Goal: Task Accomplishment & Management: Assign to Students

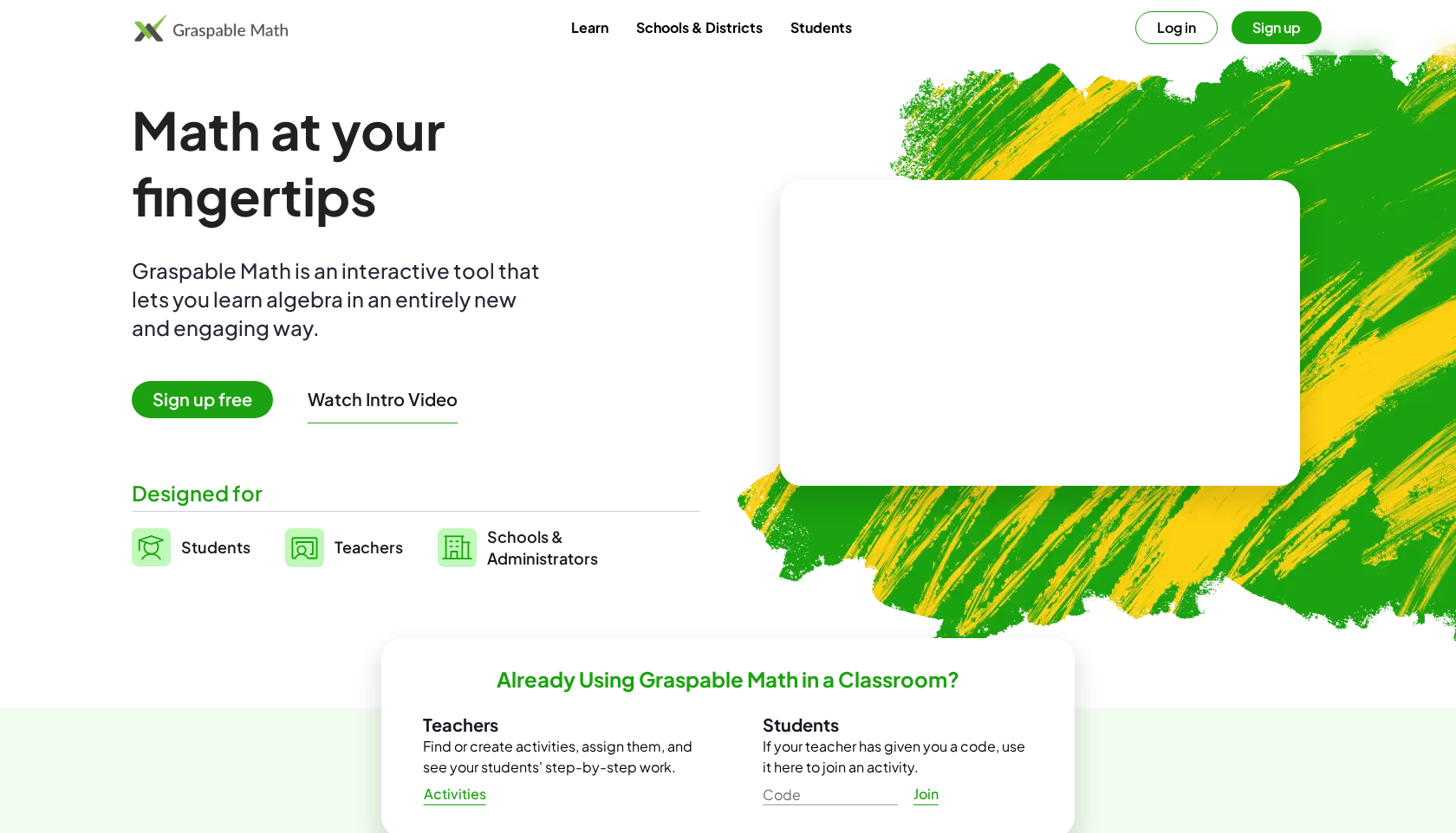
click at [1165, 22] on button "Log in" at bounding box center [1177, 28] width 83 height 33
click at [1189, 34] on button "Log in" at bounding box center [1177, 28] width 83 height 33
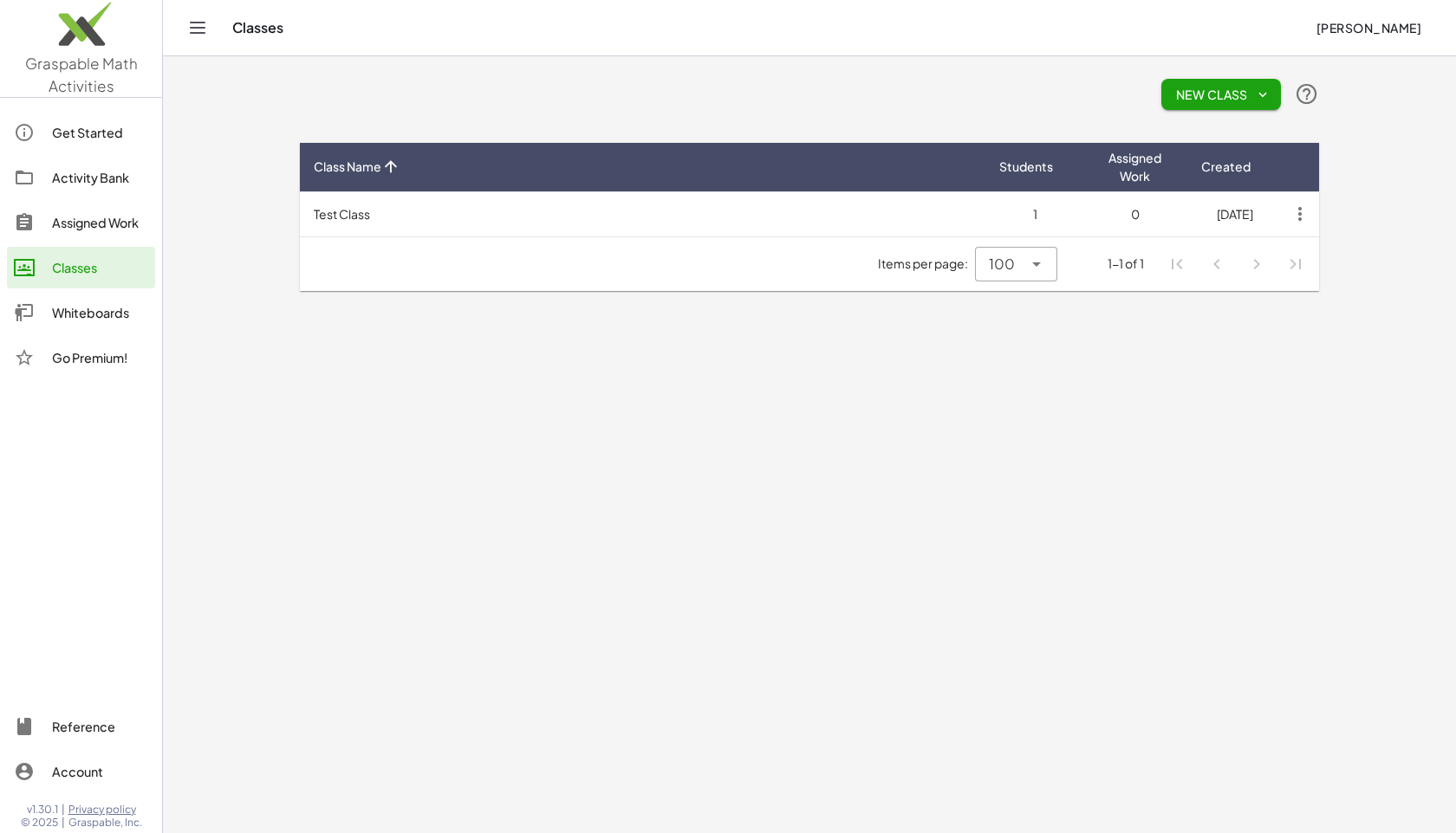
click at [73, 183] on div "Activity Bank" at bounding box center [100, 178] width 96 height 21
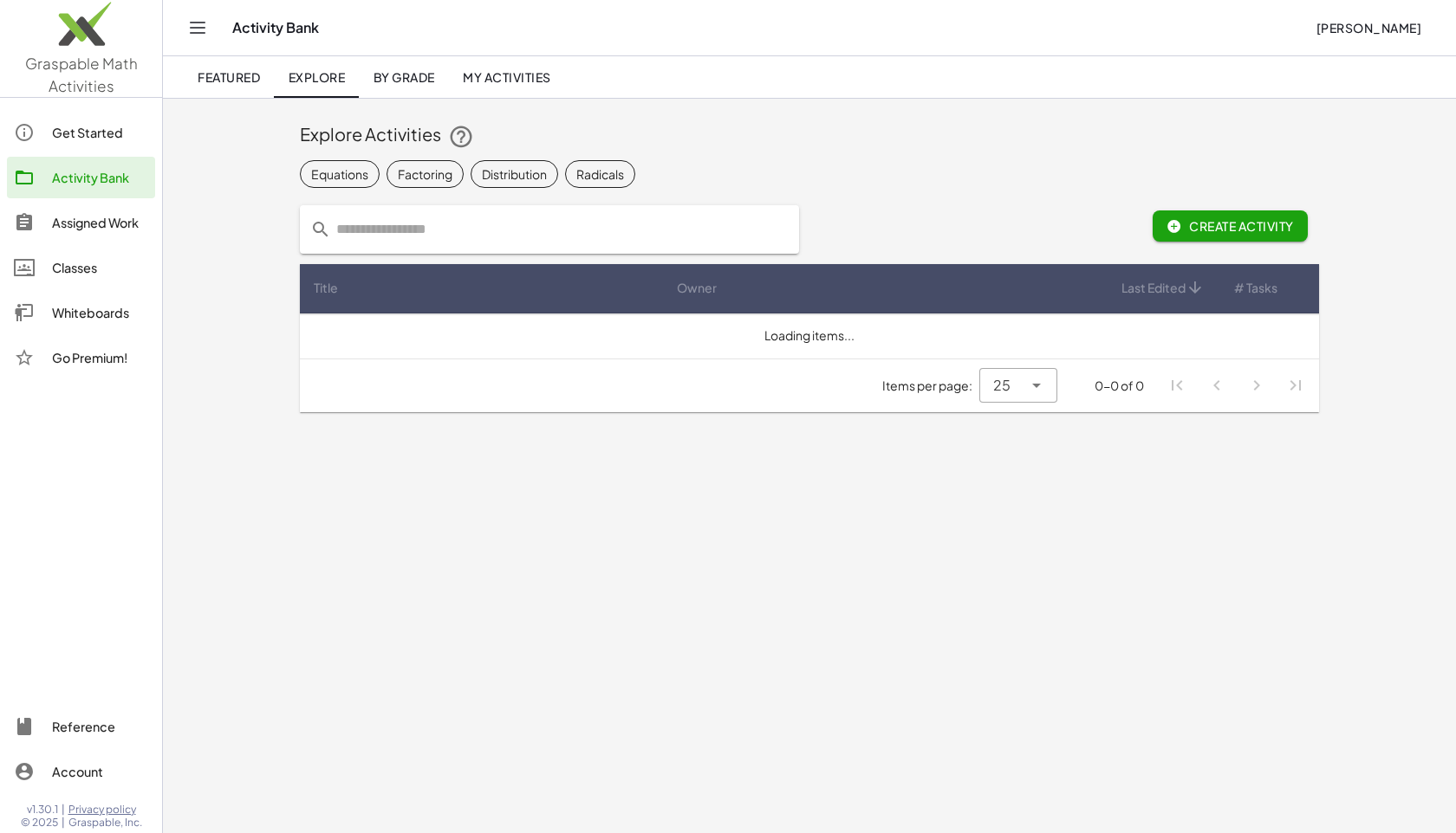
click at [66, 225] on div "Assigned Work" at bounding box center [100, 222] width 96 height 21
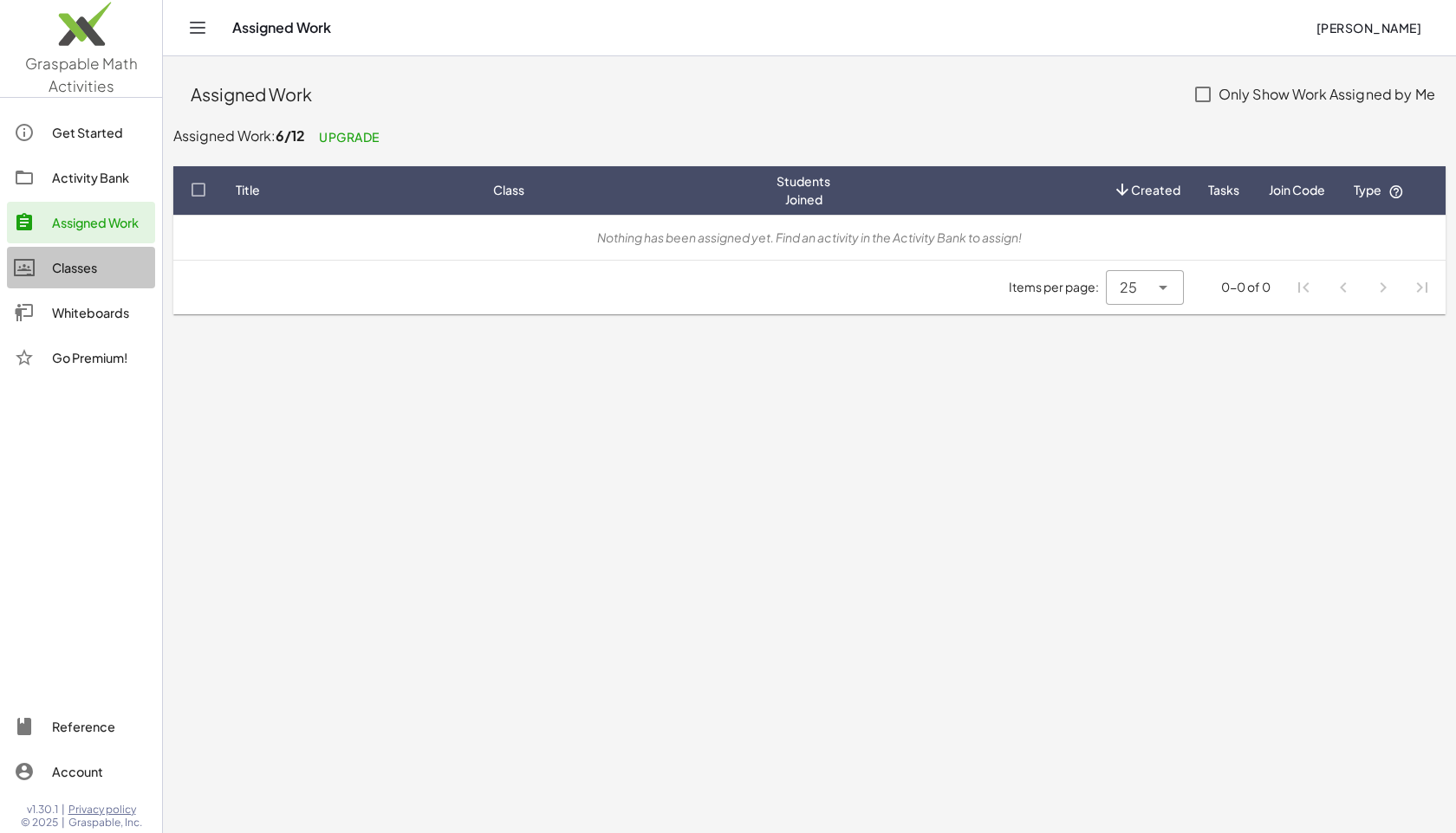
click at [41, 265] on div at bounding box center [33, 268] width 38 height 21
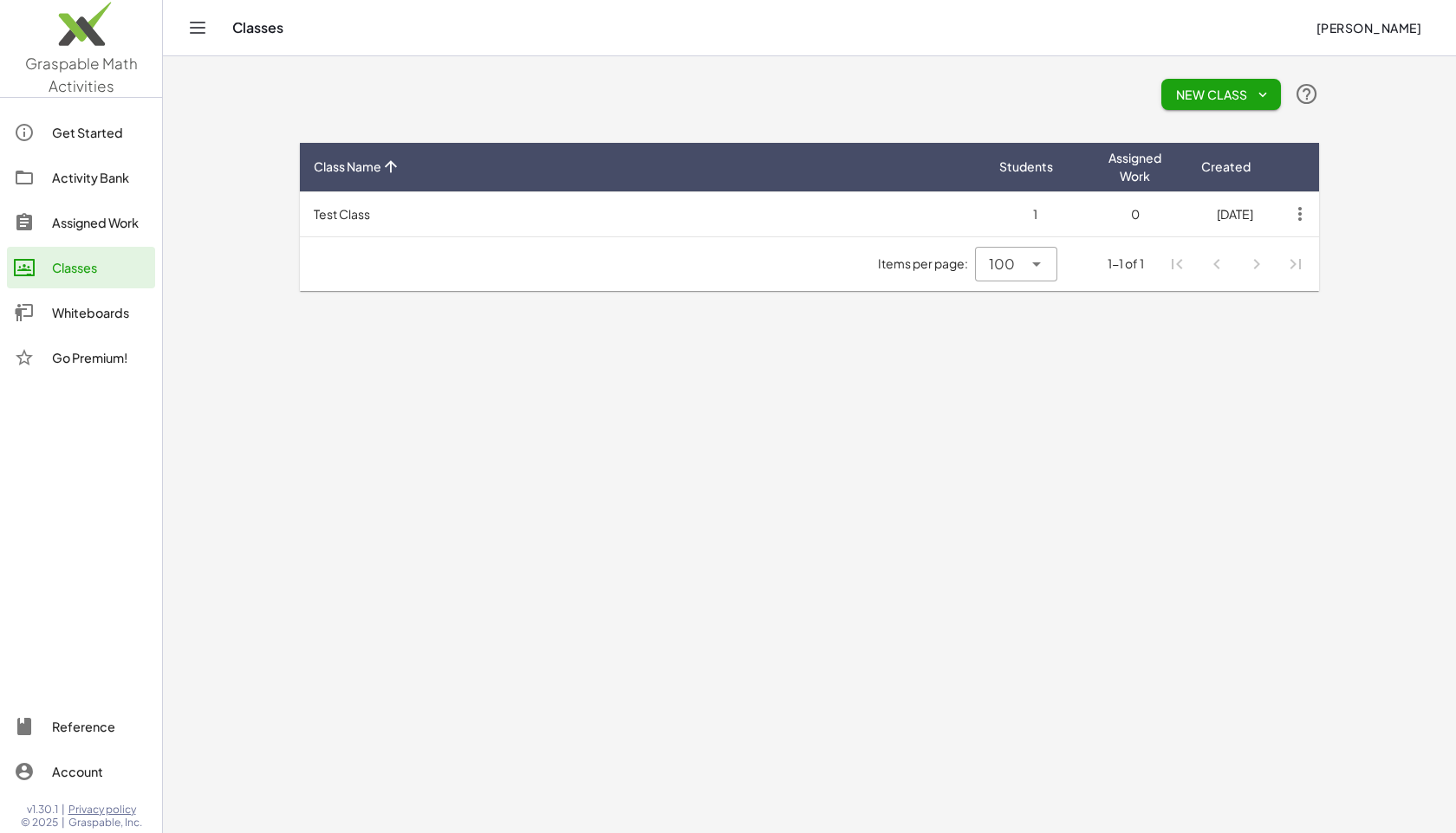
click at [68, 223] on div "Assigned Work" at bounding box center [100, 222] width 96 height 21
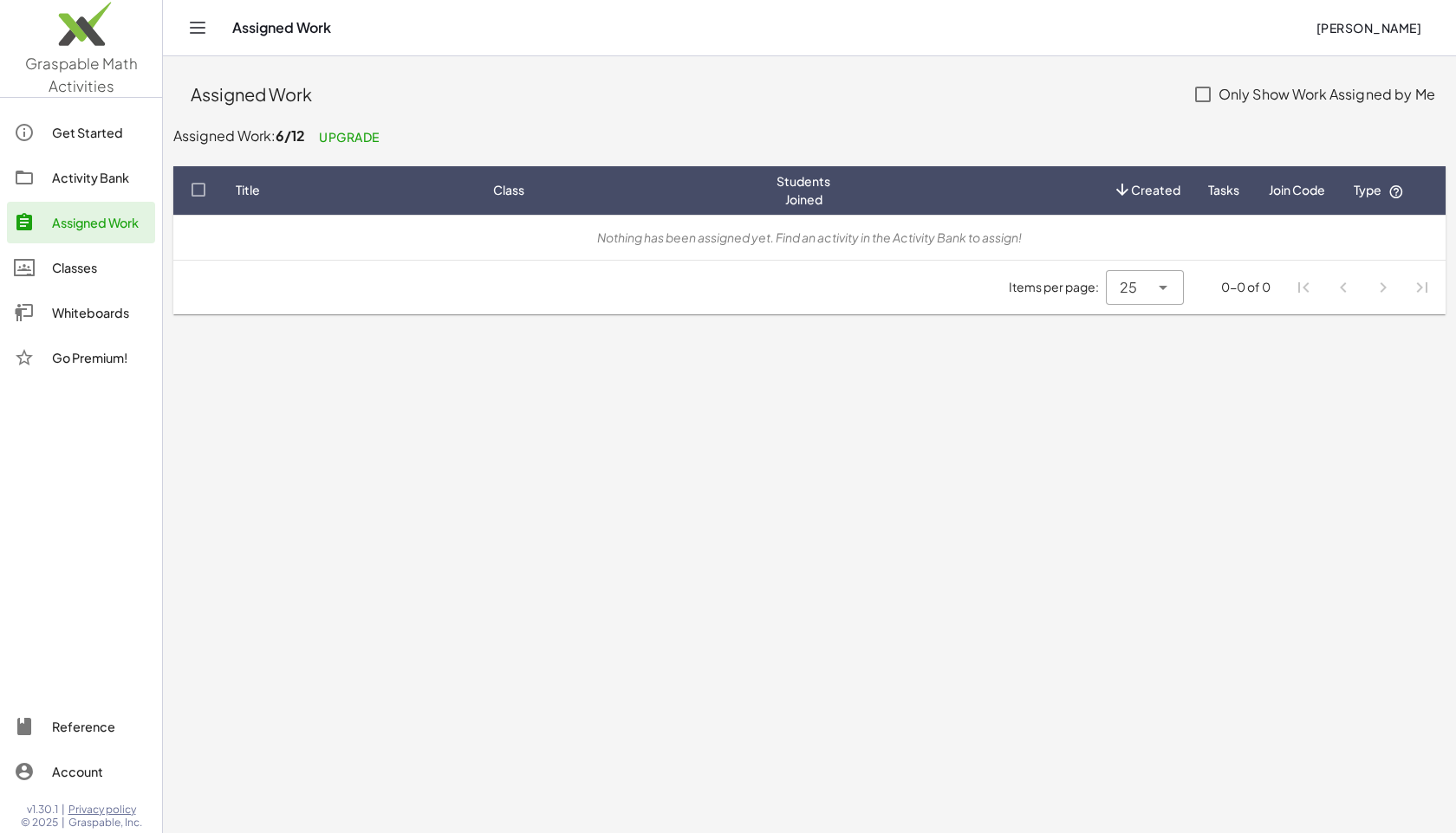
click at [116, 142] on div "Get Started" at bounding box center [100, 133] width 96 height 21
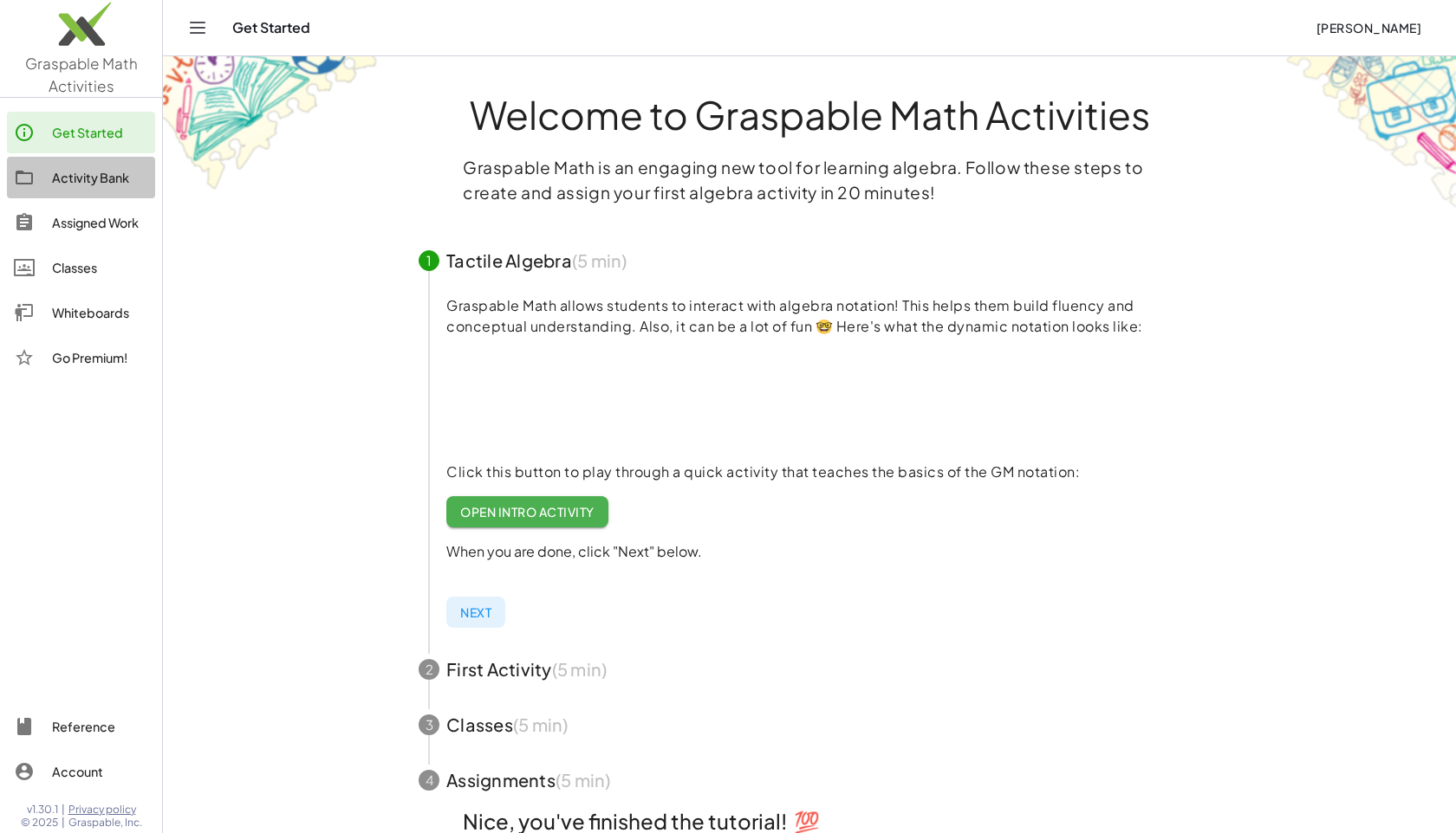
click at [84, 193] on link "Activity Bank" at bounding box center [81, 178] width 148 height 42
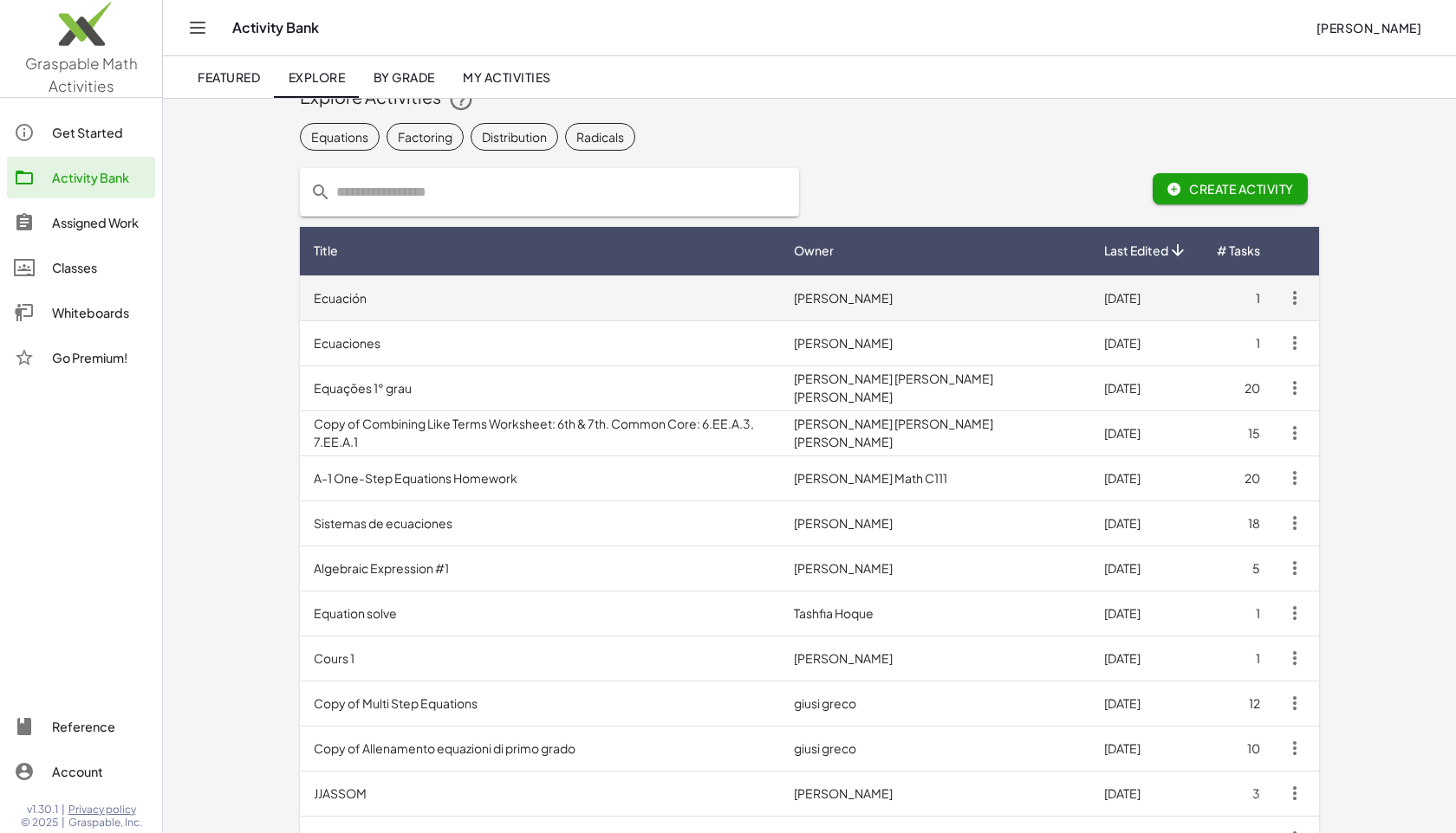
scroll to position [70, 0]
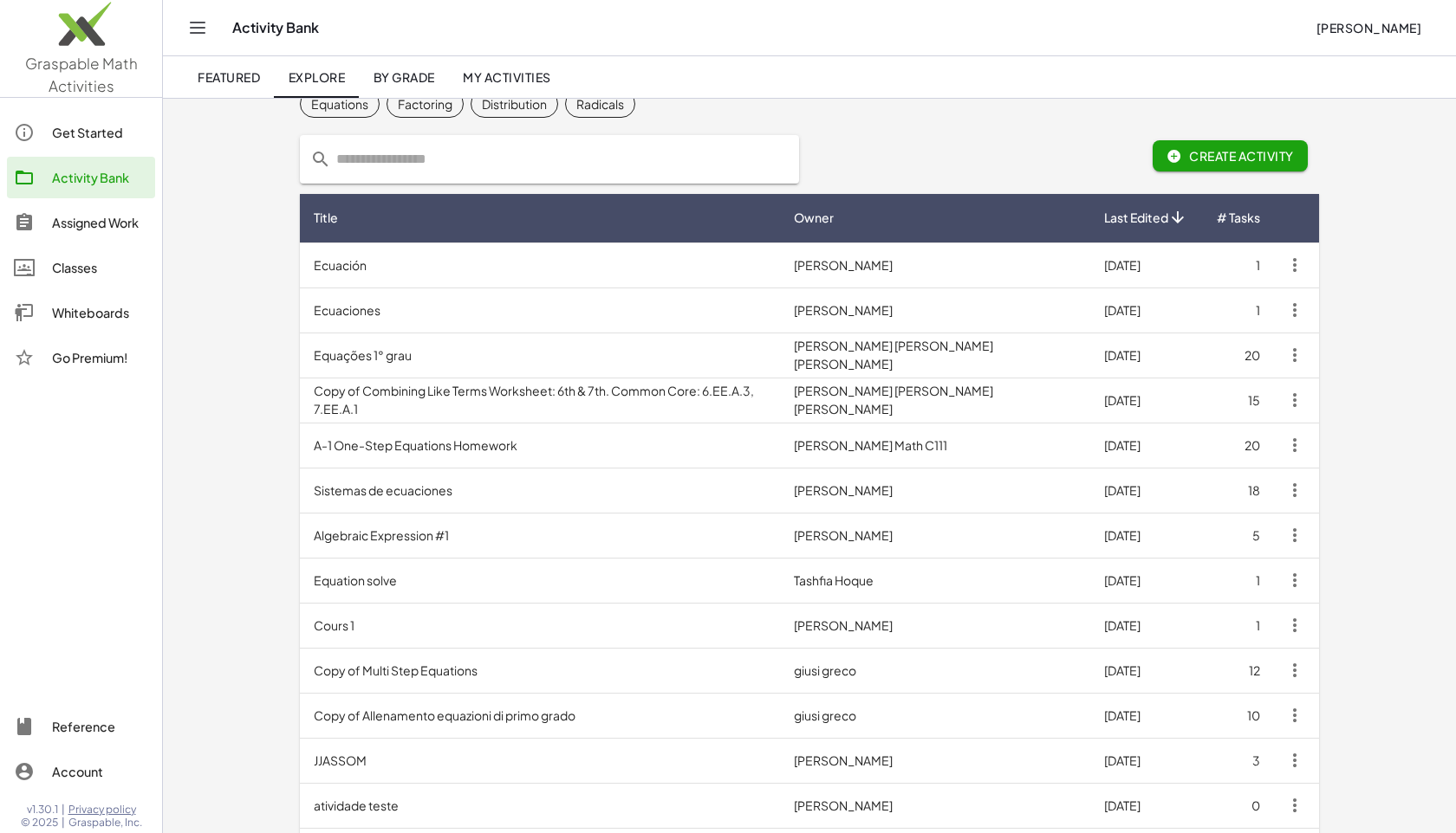
click at [383, 72] on span "By Grade" at bounding box center [403, 77] width 62 height 15
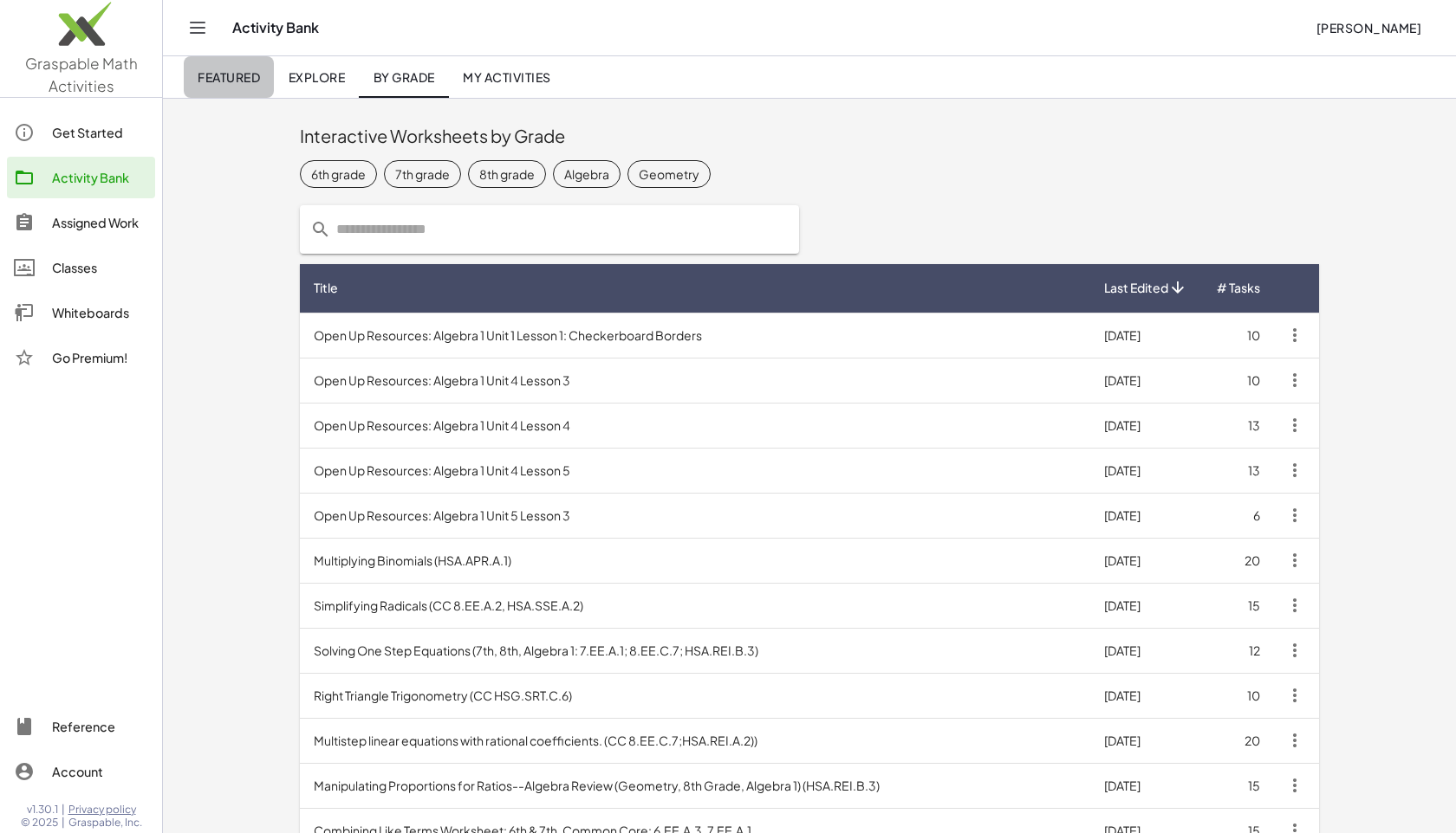
click at [228, 63] on link "Featured" at bounding box center [228, 77] width 90 height 42
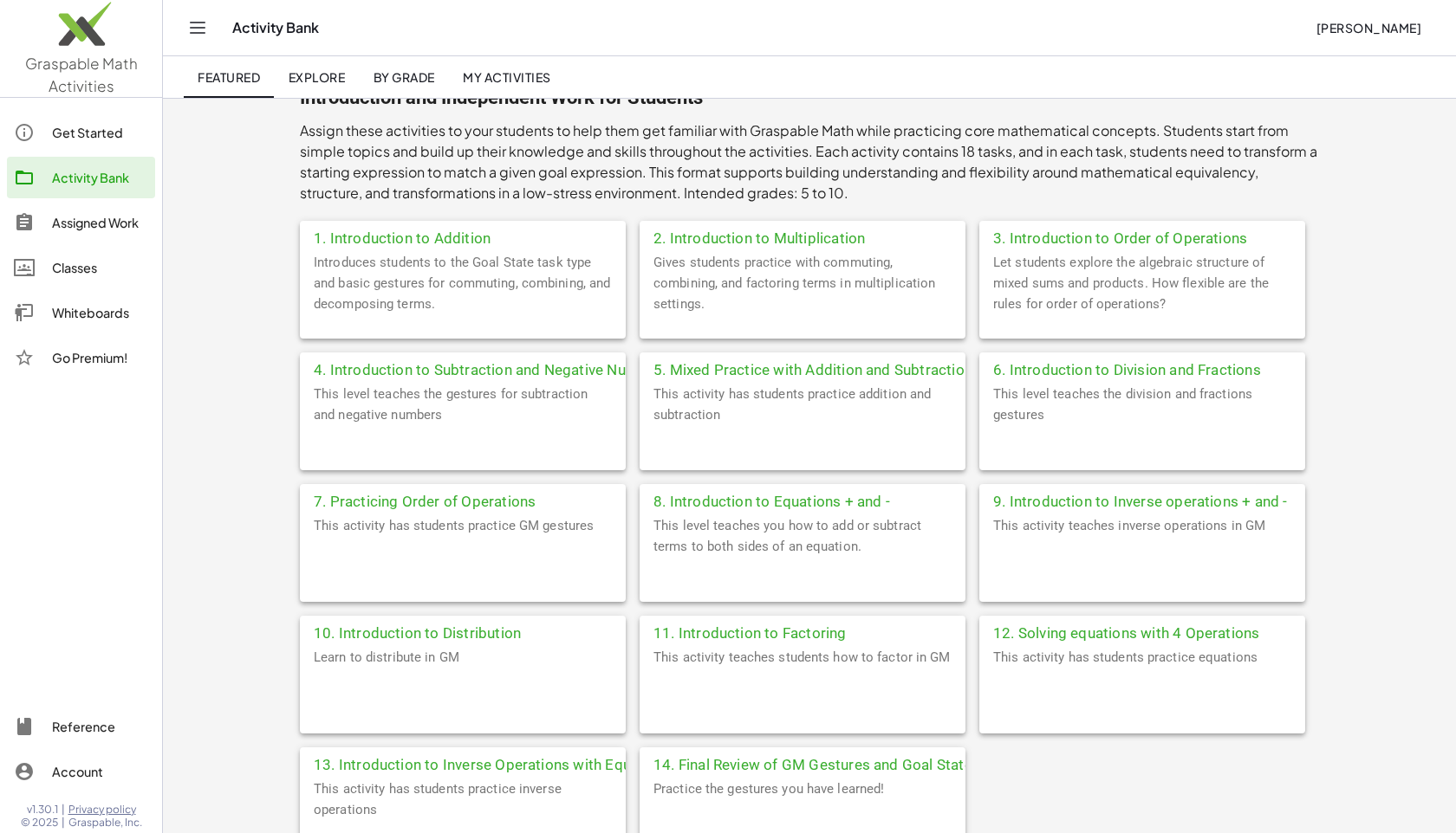
scroll to position [284, 0]
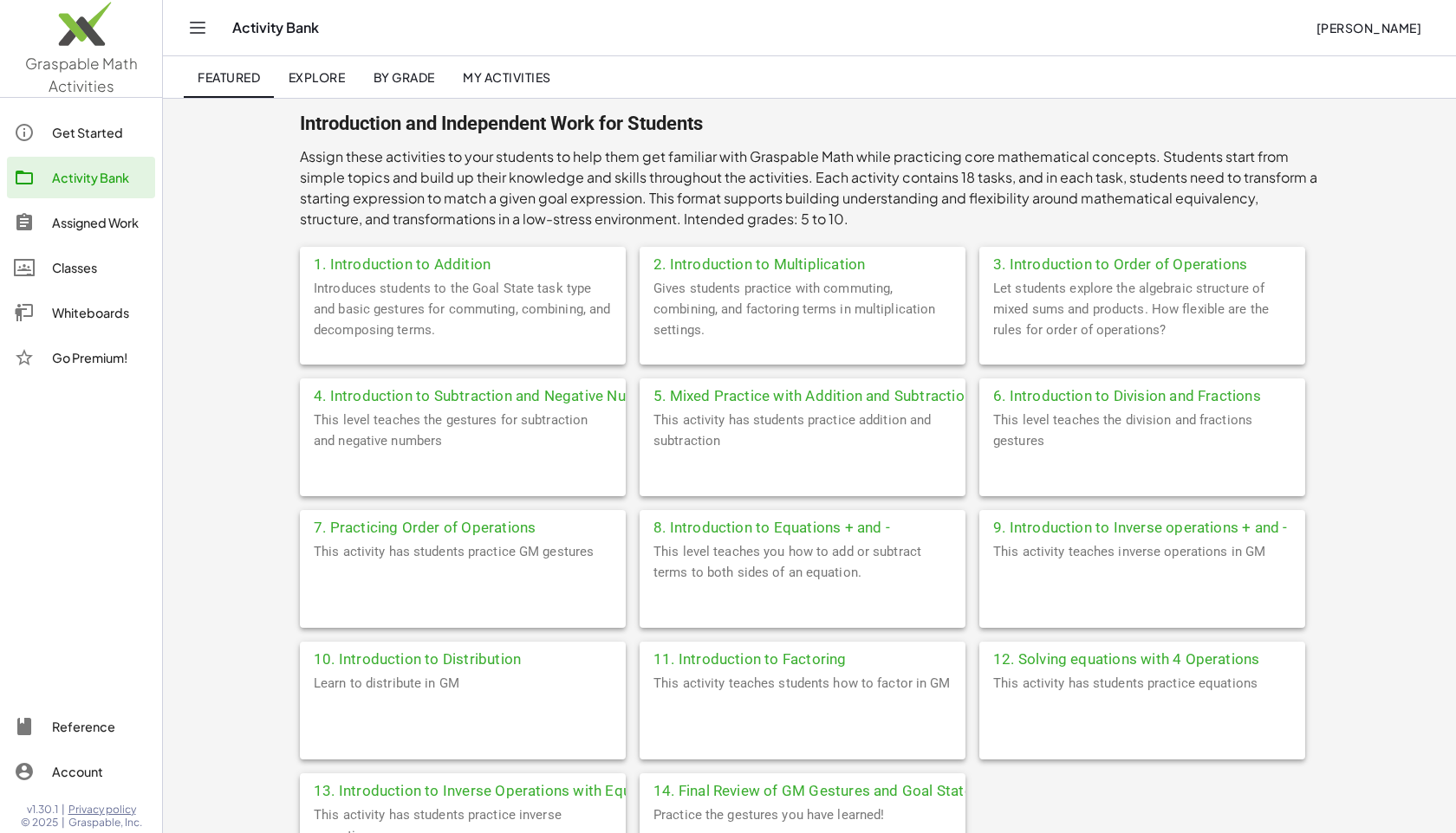
click at [433, 269] on div "1. Introduction to Addition" at bounding box center [463, 262] width 326 height 31
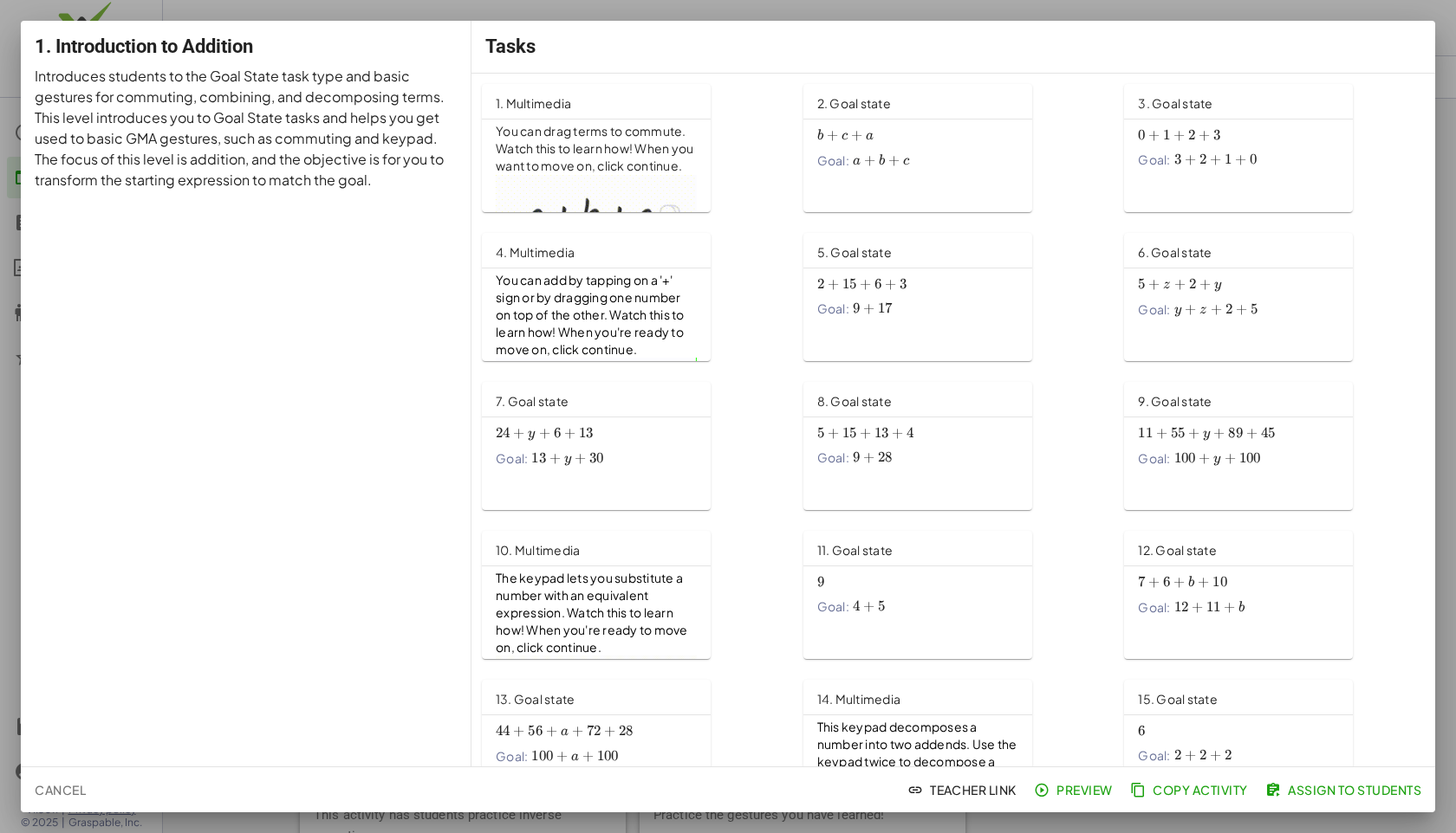
click at [1290, 11] on div at bounding box center [728, 416] width 1456 height 833
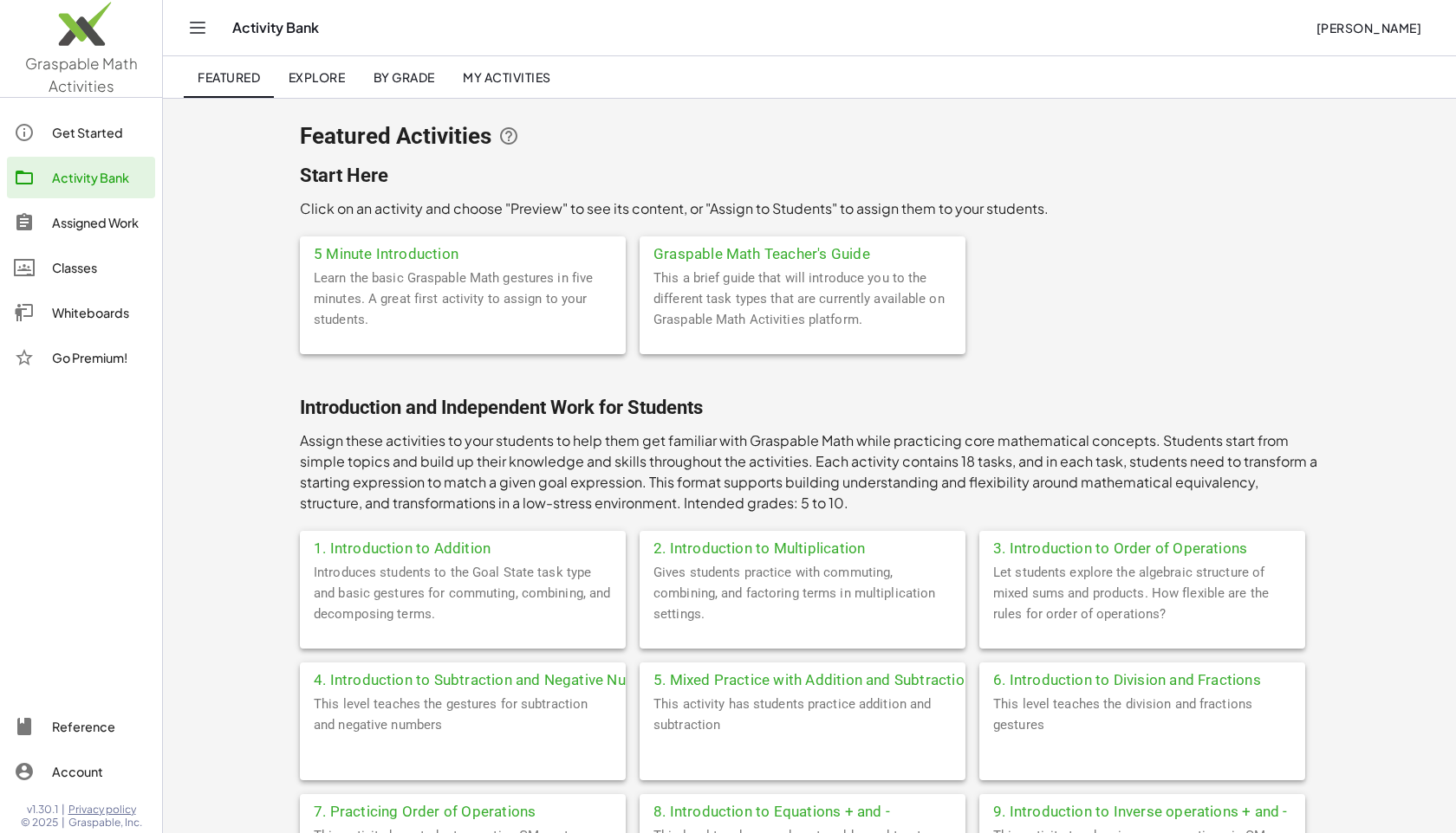
scroll to position [284, 0]
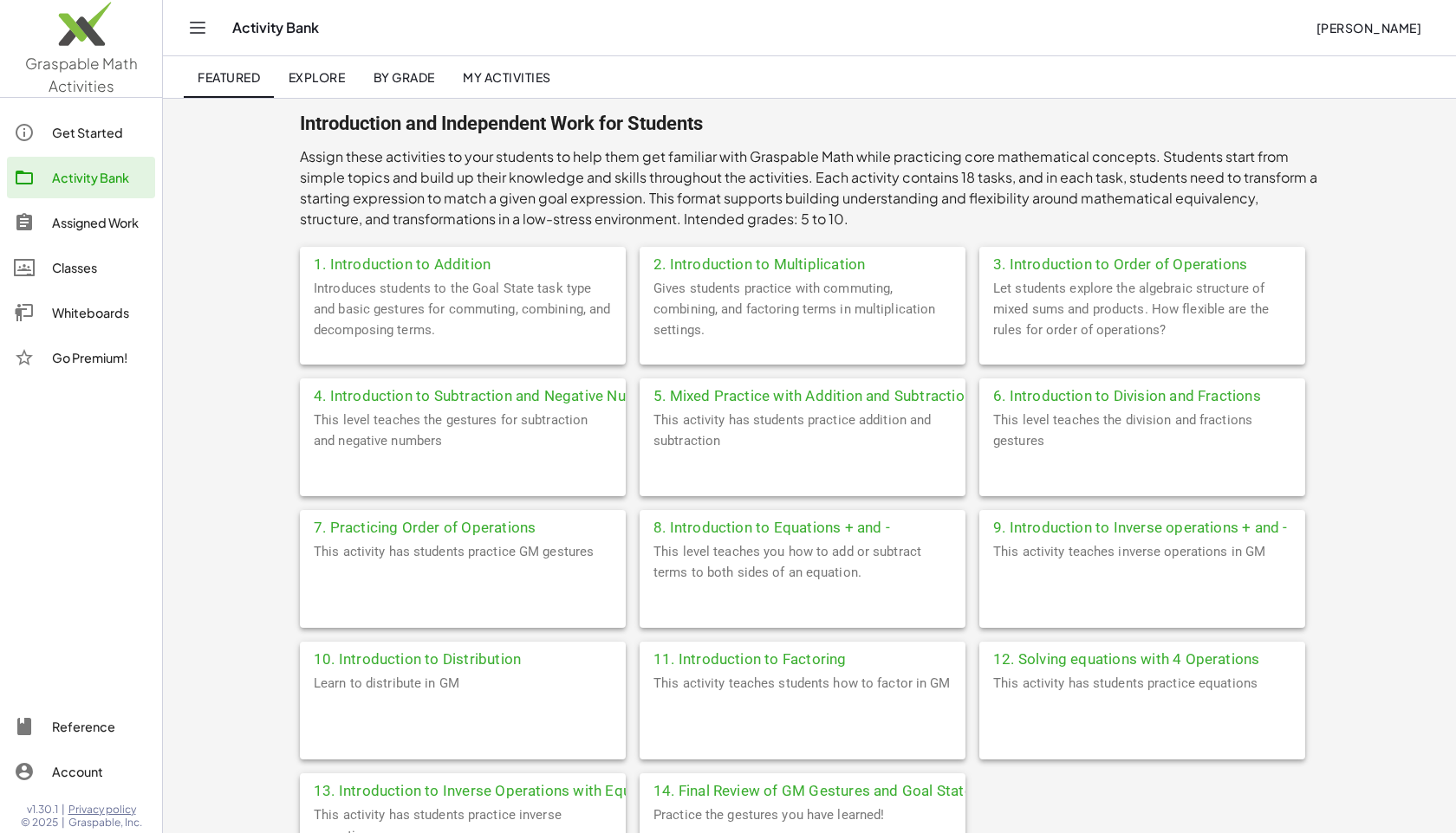
click at [449, 262] on div "1. Introduction to Addition" at bounding box center [463, 262] width 326 height 31
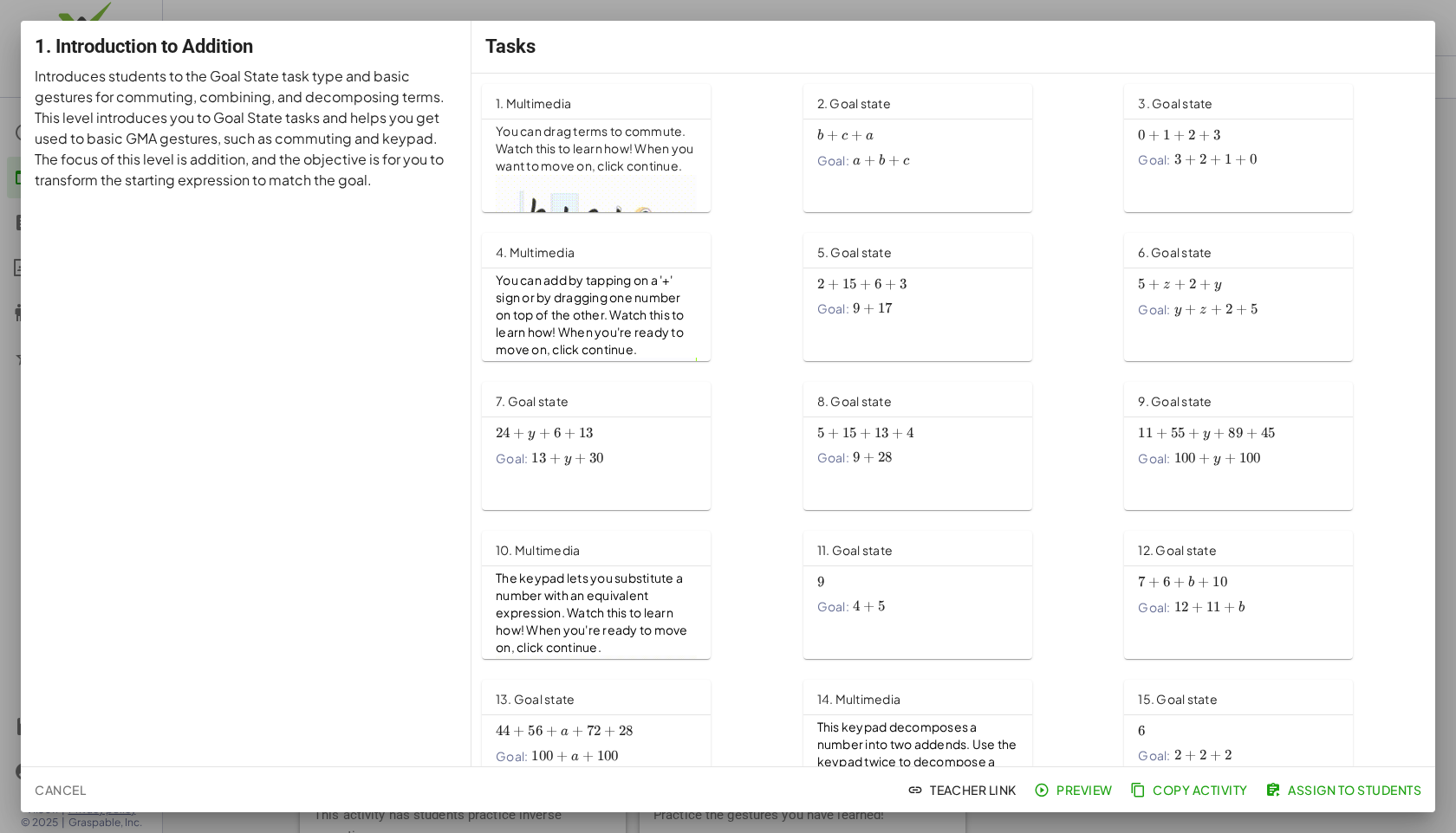
scroll to position [30, 0]
click at [1279, 793] on span "Assign to Students" at bounding box center [1345, 790] width 153 height 15
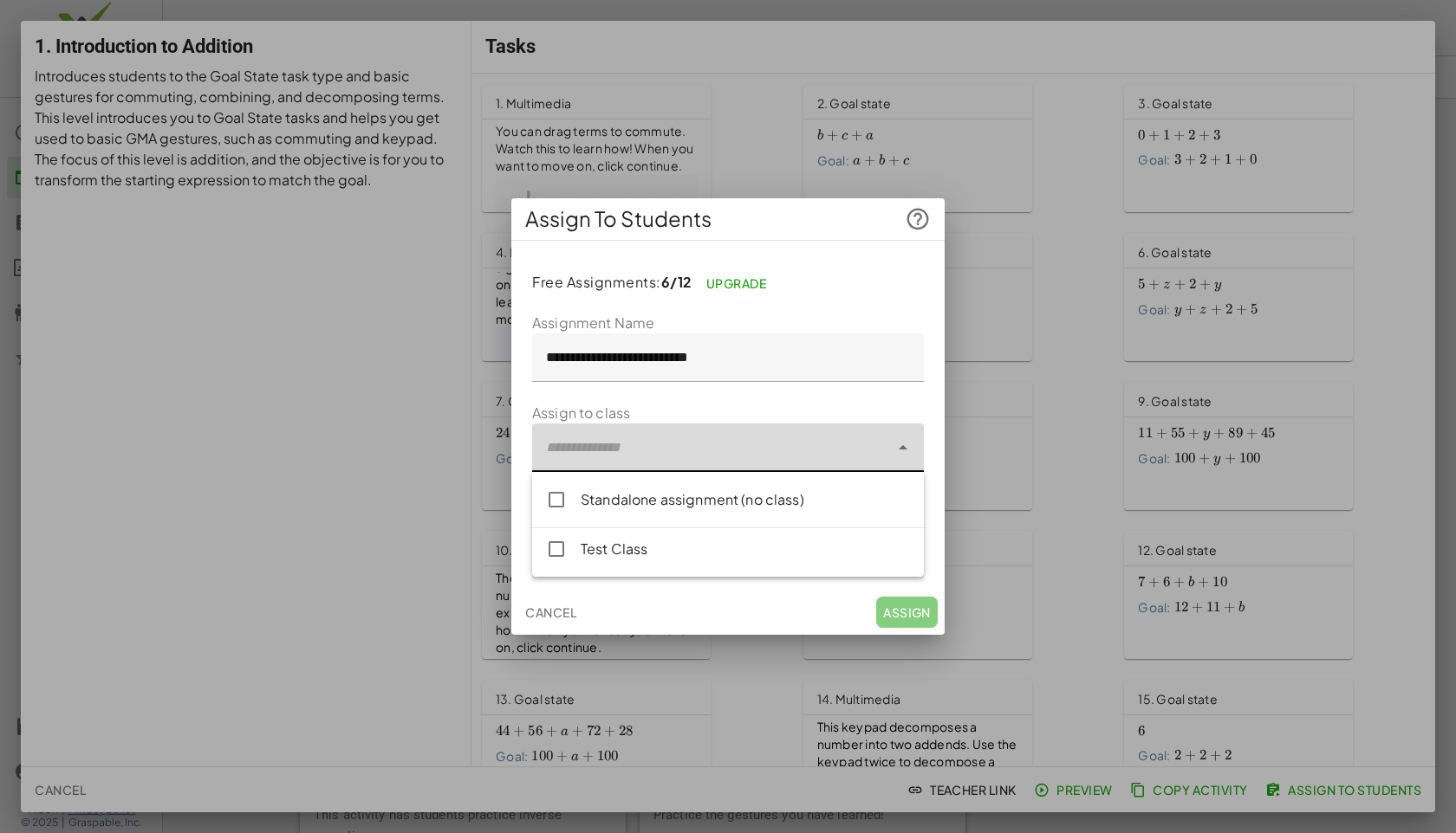
click at [640, 453] on div at bounding box center [711, 447] width 357 height 48
click at [615, 510] on div "Standalone assignment (no class)" at bounding box center [728, 500] width 392 height 42
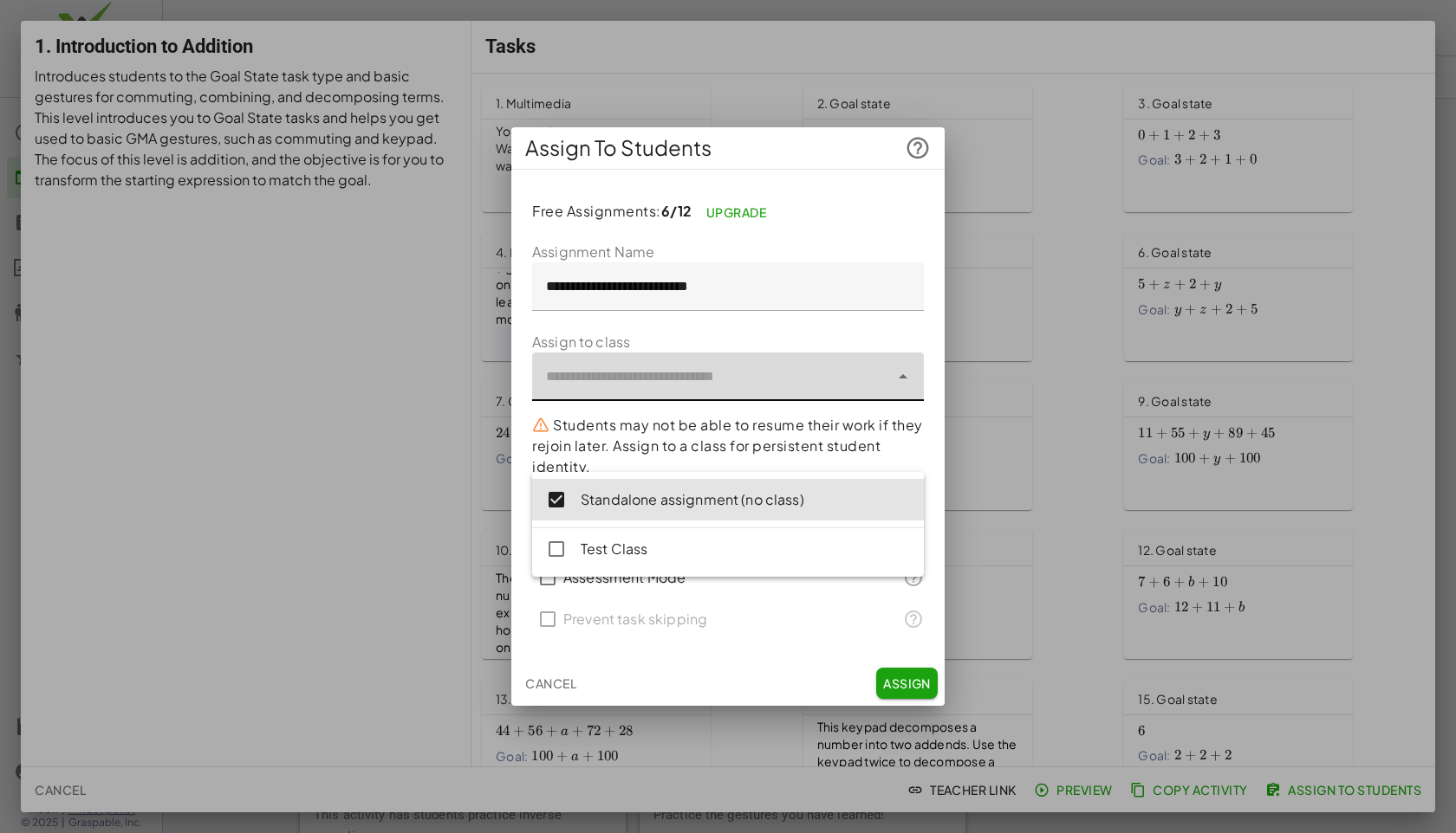
click at [666, 446] on p "Students may not be able to resume their work if they rejoin later. Assign to a…" at bounding box center [728, 446] width 392 height 63
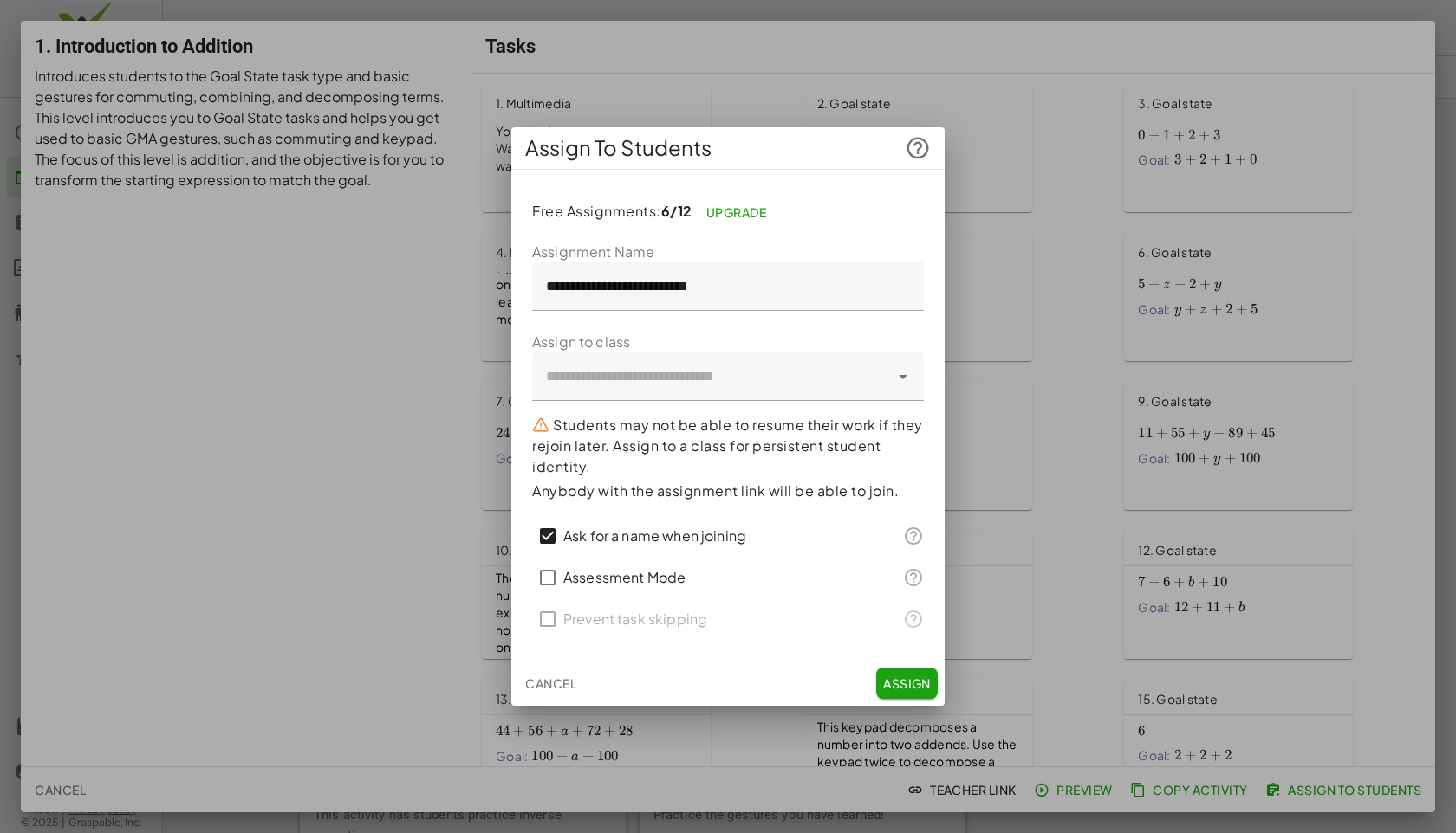
click at [908, 685] on span "Assign" at bounding box center [907, 683] width 48 height 15
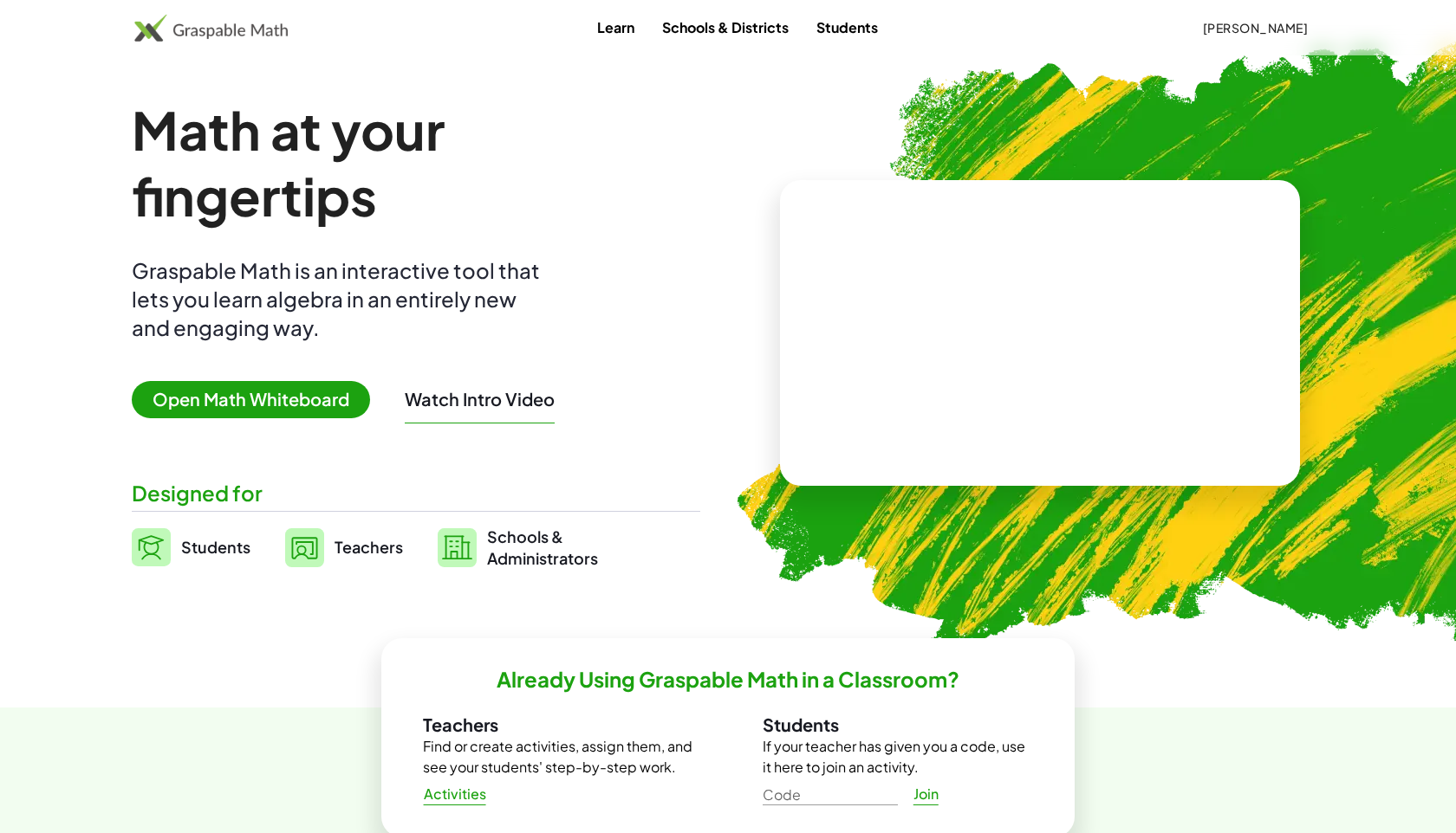
scroll to position [191, 0]
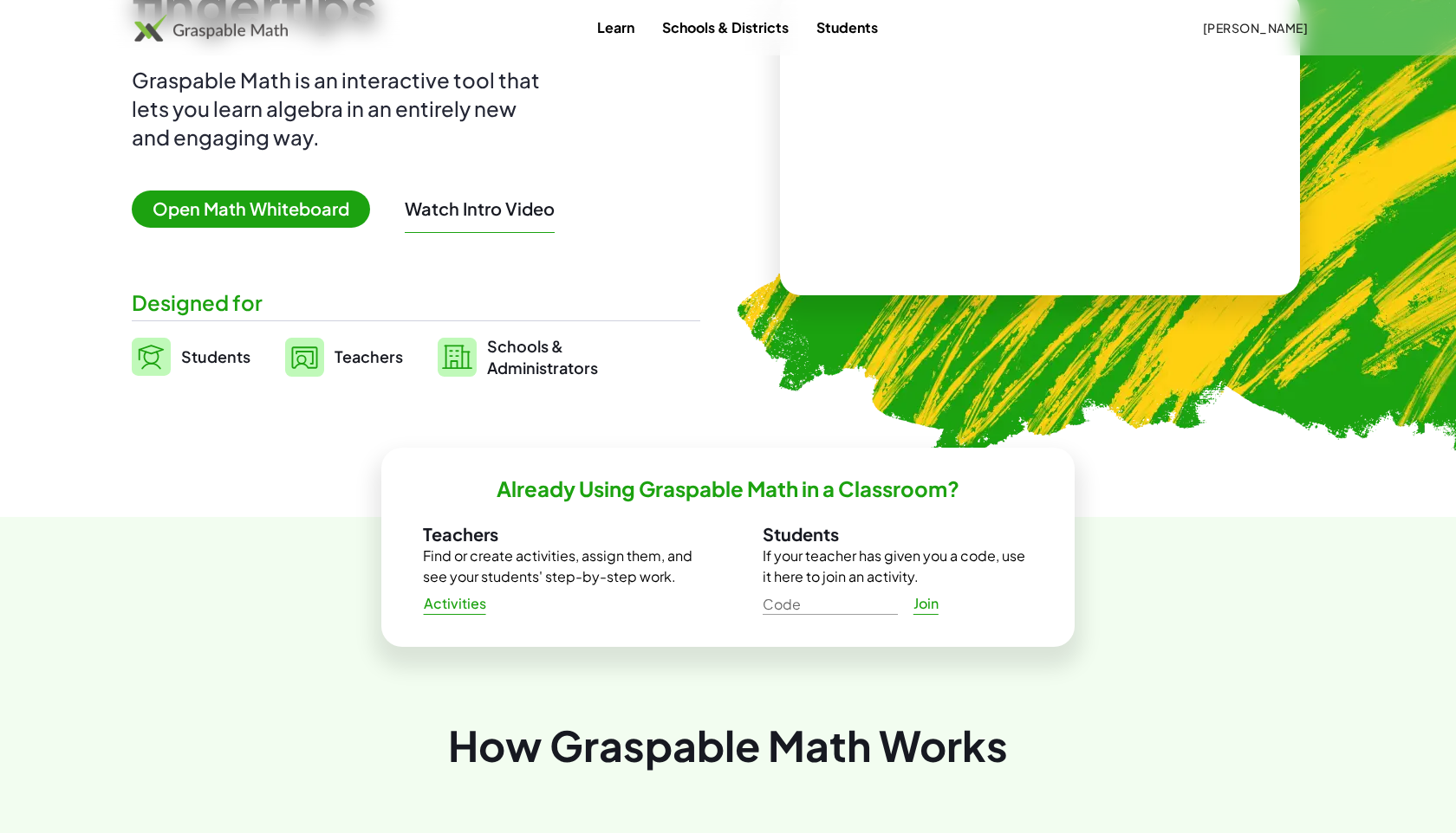
click at [202, 360] on span "Students" at bounding box center [216, 356] width 69 height 20
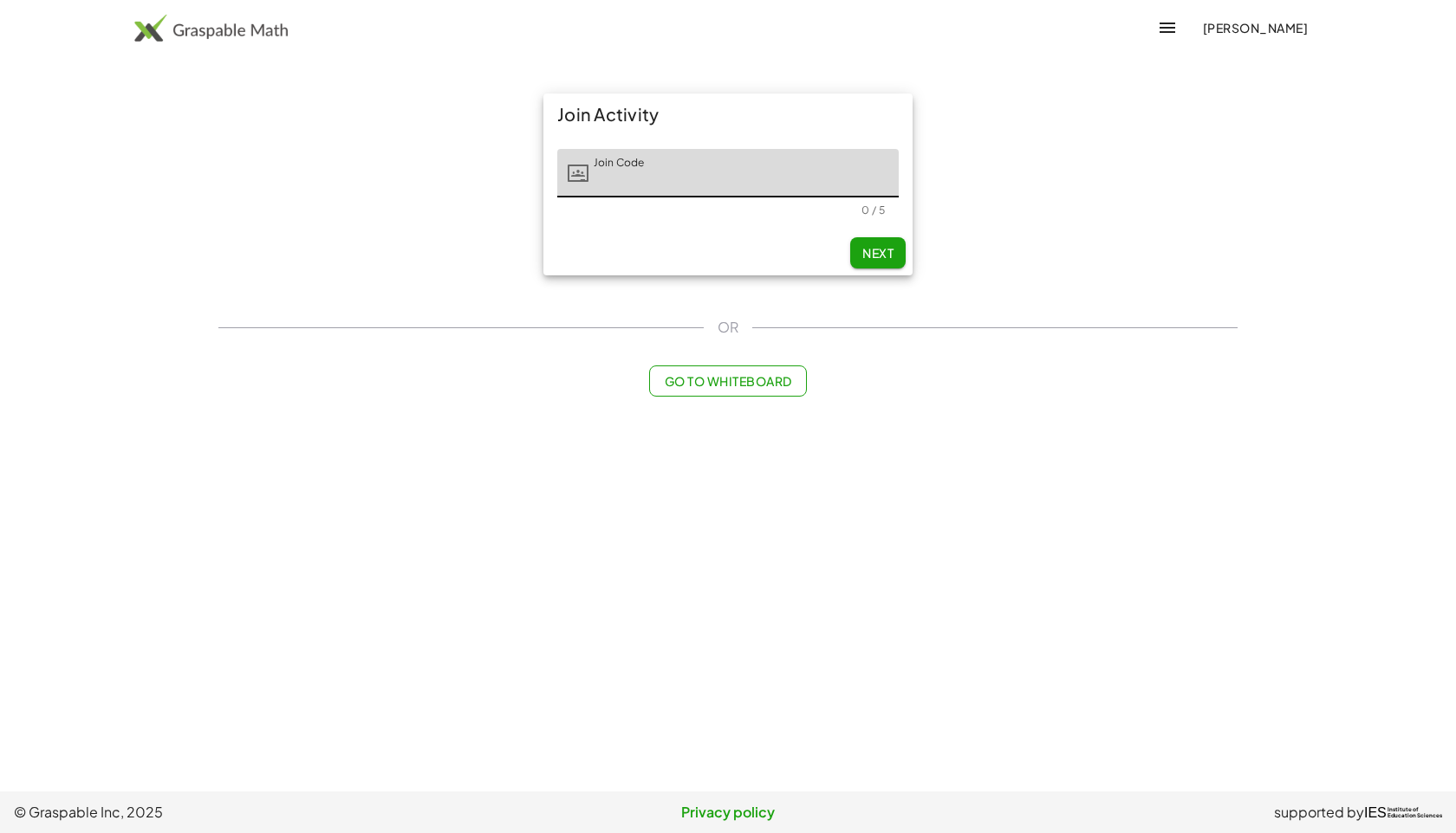
scroll to position [117, 0]
